Goal: Task Accomplishment & Management: Use online tool/utility

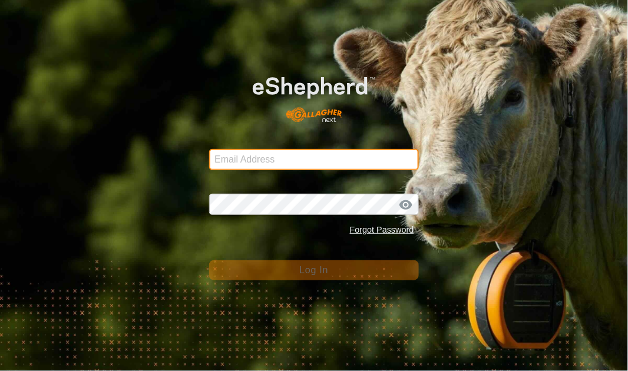
type input "[EMAIL_ADDRESS][DOMAIN_NAME]"
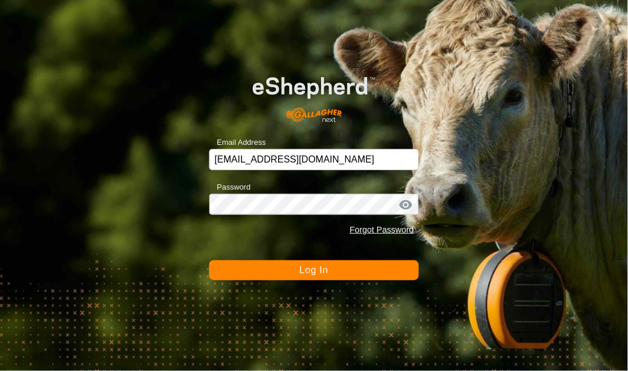
click at [318, 268] on span "Log In" at bounding box center [313, 270] width 29 height 10
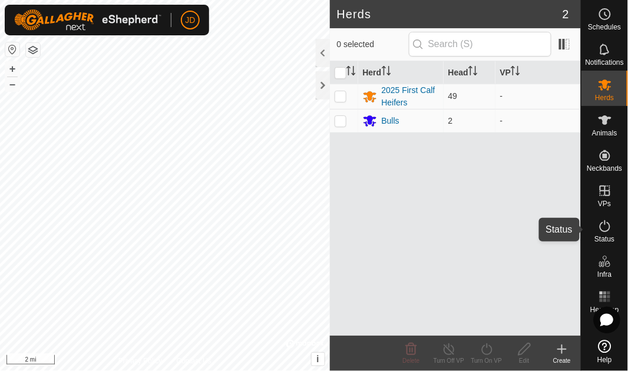
click at [606, 232] on icon at bounding box center [605, 226] width 14 height 14
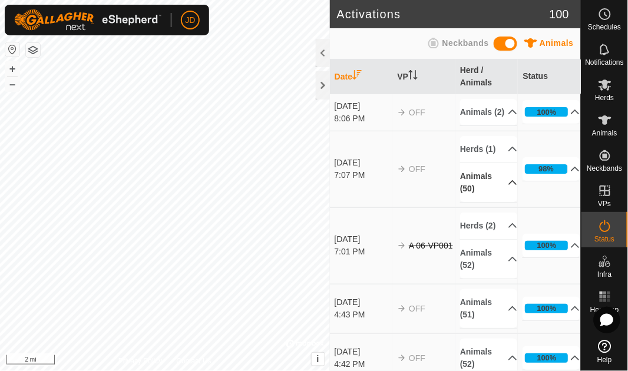
click at [501, 202] on p-accordion-header "Animals (50)" at bounding box center [488, 182] width 57 height 39
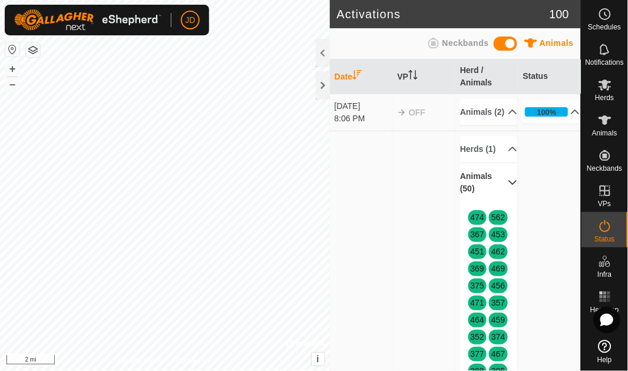
click at [499, 202] on p-accordion-header "Animals (50)" at bounding box center [488, 182] width 57 height 39
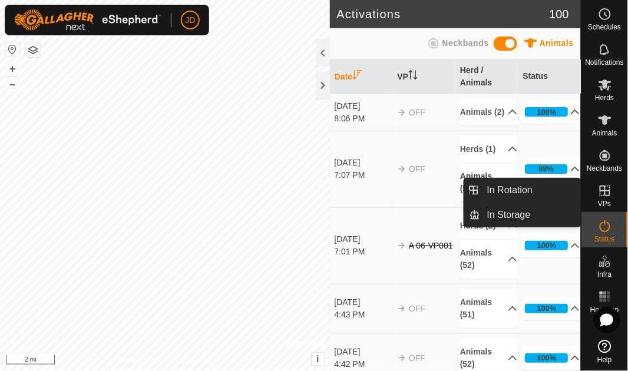
drag, startPoint x: 611, startPoint y: 211, endPoint x: 602, endPoint y: 189, distance: 23.5
click at [602, 189] on icon at bounding box center [605, 191] width 14 height 14
click at [536, 188] on link "In Rotation" at bounding box center [530, 191] width 101 height 24
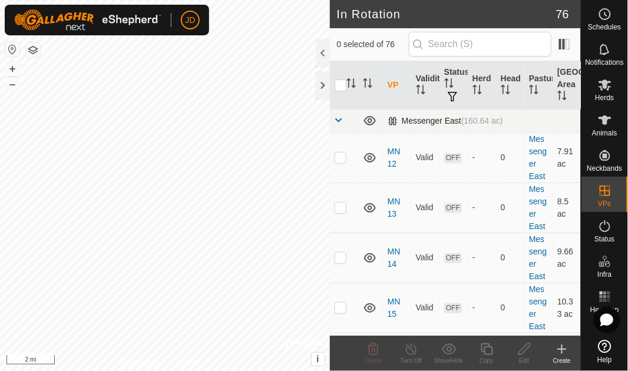
click at [338, 117] on span at bounding box center [339, 120] width 9 height 9
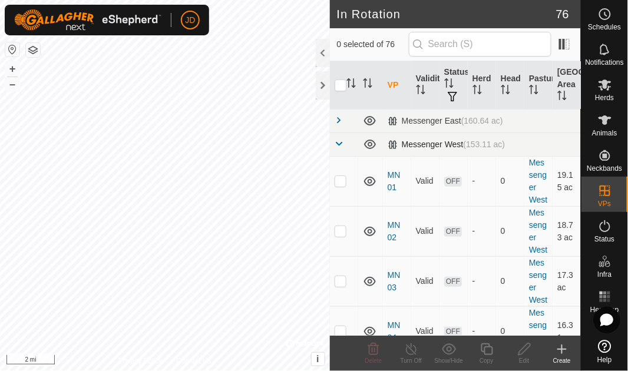
click at [338, 143] on span at bounding box center [339, 143] width 9 height 9
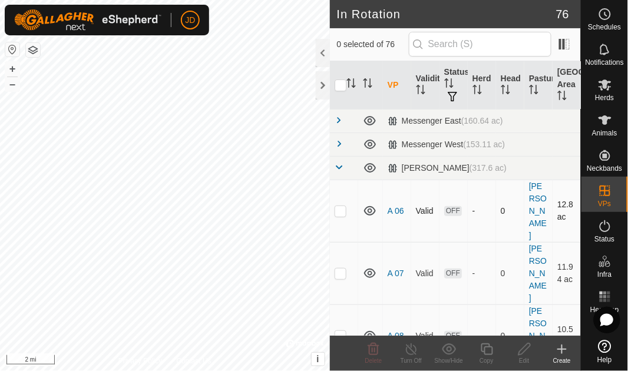
click at [341, 206] on p-checkbox at bounding box center [341, 210] width 12 height 9
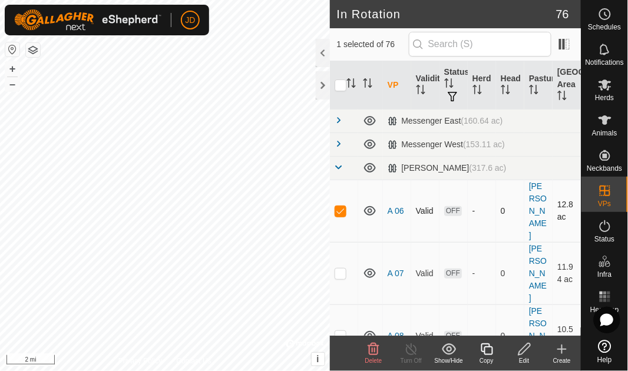
click at [342, 206] on p-checkbox at bounding box center [341, 210] width 12 height 9
checkbox input "false"
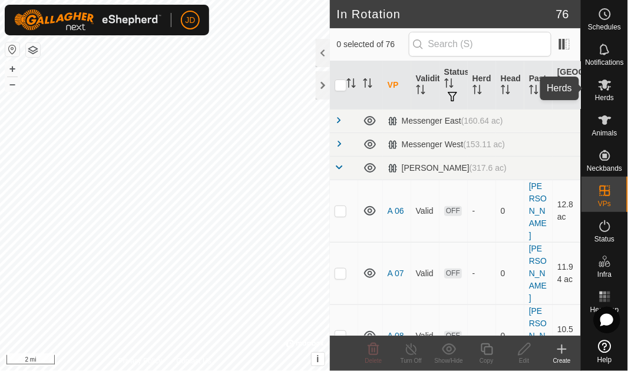
click at [605, 91] on icon at bounding box center [605, 85] width 14 height 14
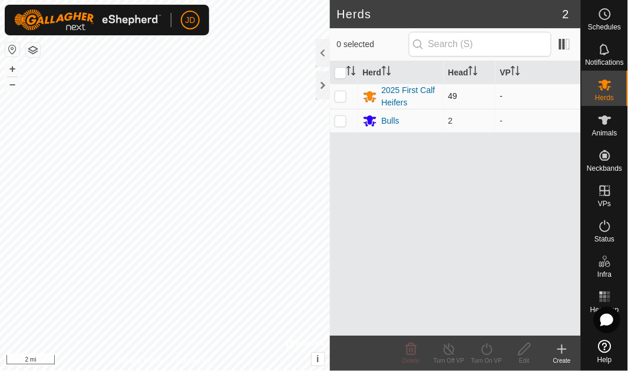
click at [345, 93] on p-checkbox at bounding box center [341, 95] width 12 height 9
checkbox input "true"
click at [343, 123] on p-checkbox at bounding box center [341, 120] width 12 height 9
checkbox input "true"
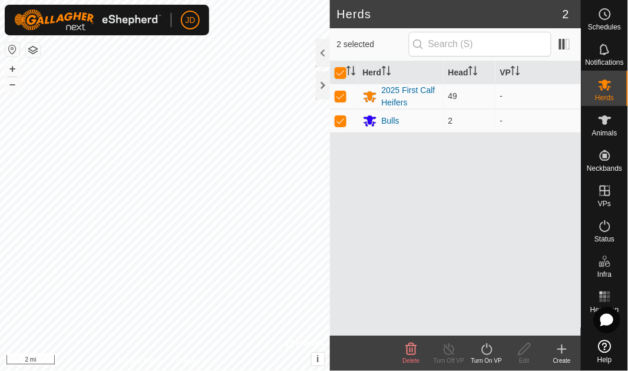
click at [486, 357] on div "Turn On VP" at bounding box center [487, 361] width 38 height 9
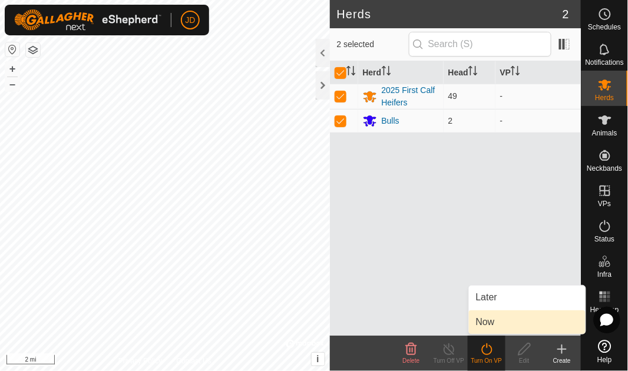
click at [489, 319] on link "Now" at bounding box center [527, 323] width 117 height 24
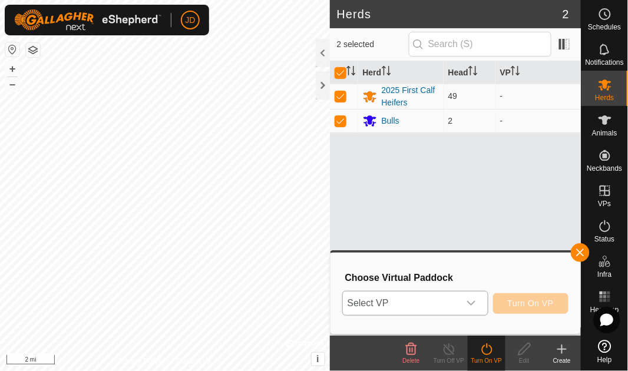
click at [474, 302] on icon "dropdown trigger" at bounding box center [471, 303] width 9 height 9
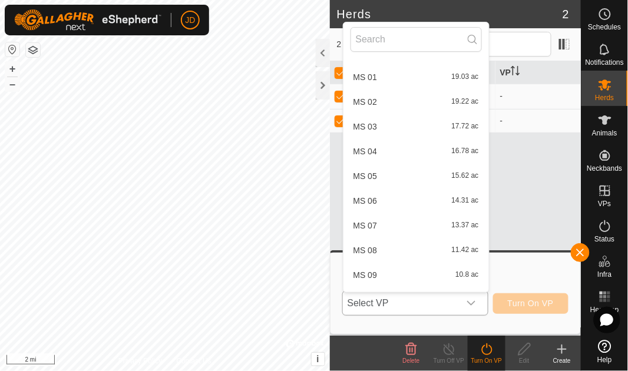
scroll to position [1044, 0]
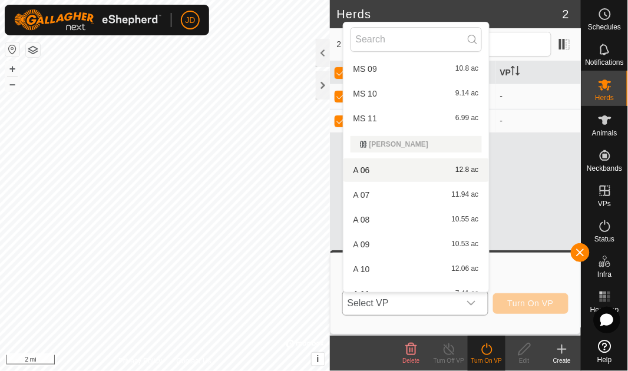
click at [371, 169] on li "A 06 12.8 ac" at bounding box center [417, 171] width 146 height 24
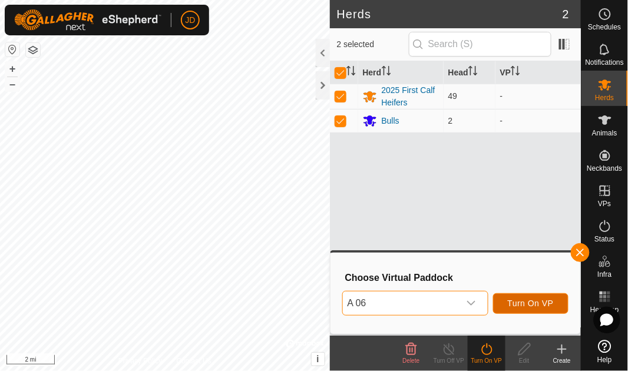
click at [535, 302] on span "Turn On VP" at bounding box center [531, 303] width 46 height 9
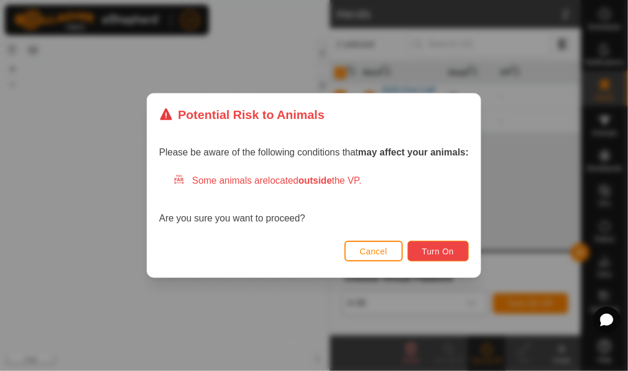
click at [440, 253] on span "Turn On" at bounding box center [439, 251] width 32 height 9
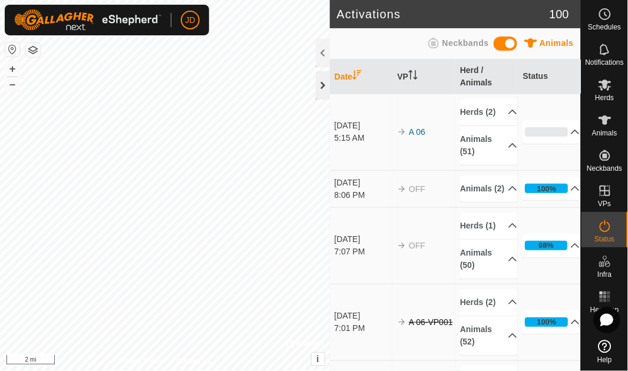
click at [321, 91] on div at bounding box center [323, 85] width 14 height 28
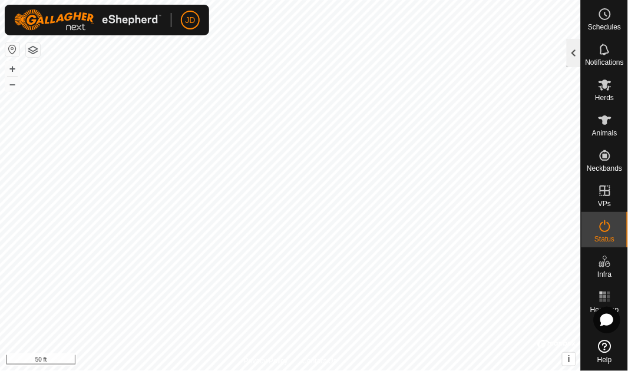
click at [575, 50] on div at bounding box center [574, 53] width 14 height 28
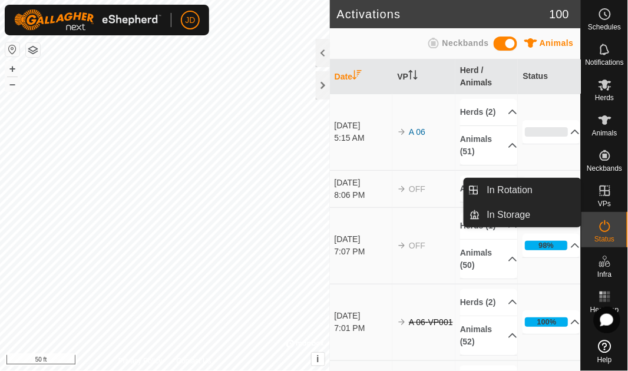
click at [601, 193] on icon at bounding box center [605, 191] width 14 height 14
click at [539, 189] on link "In Rotation" at bounding box center [530, 191] width 101 height 24
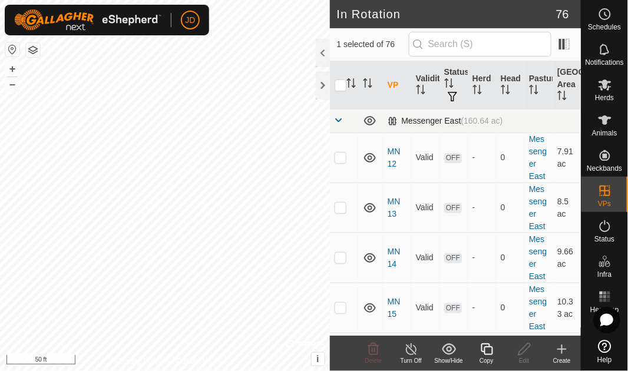
click at [338, 119] on span at bounding box center [339, 120] width 9 height 9
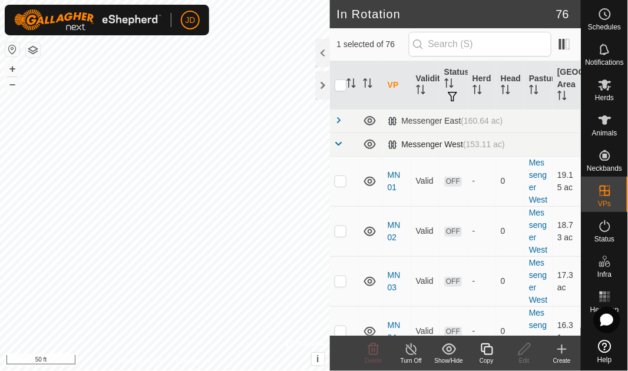
click at [341, 143] on span at bounding box center [339, 143] width 9 height 9
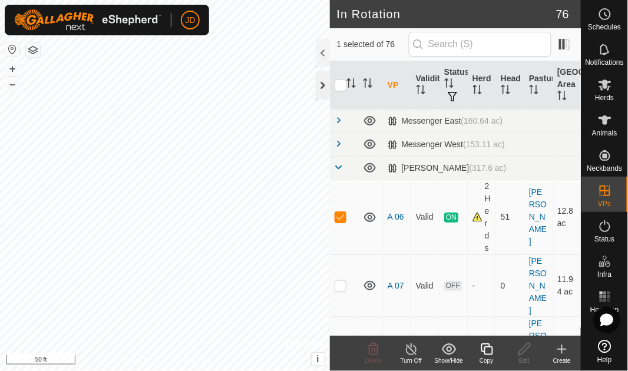
click at [325, 85] on div at bounding box center [323, 85] width 14 height 28
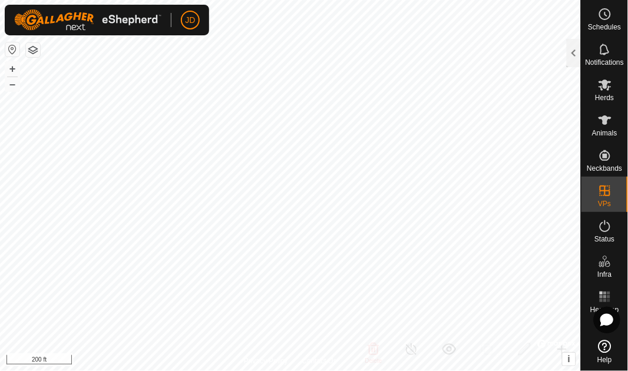
checkbox input "false"
checkbox input "true"
checkbox input "false"
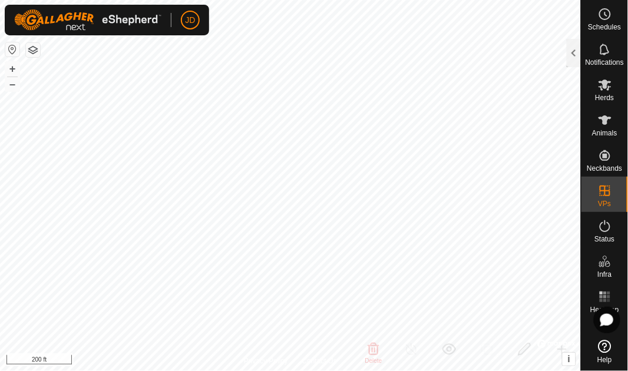
checkbox input "true"
checkbox input "false"
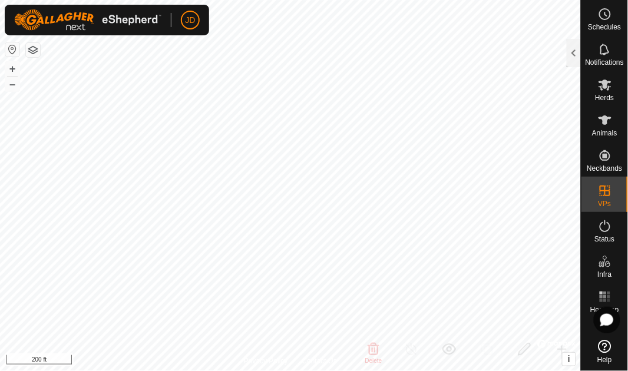
checkbox input "true"
checkbox input "false"
